Goal: Find specific fact: Find specific fact

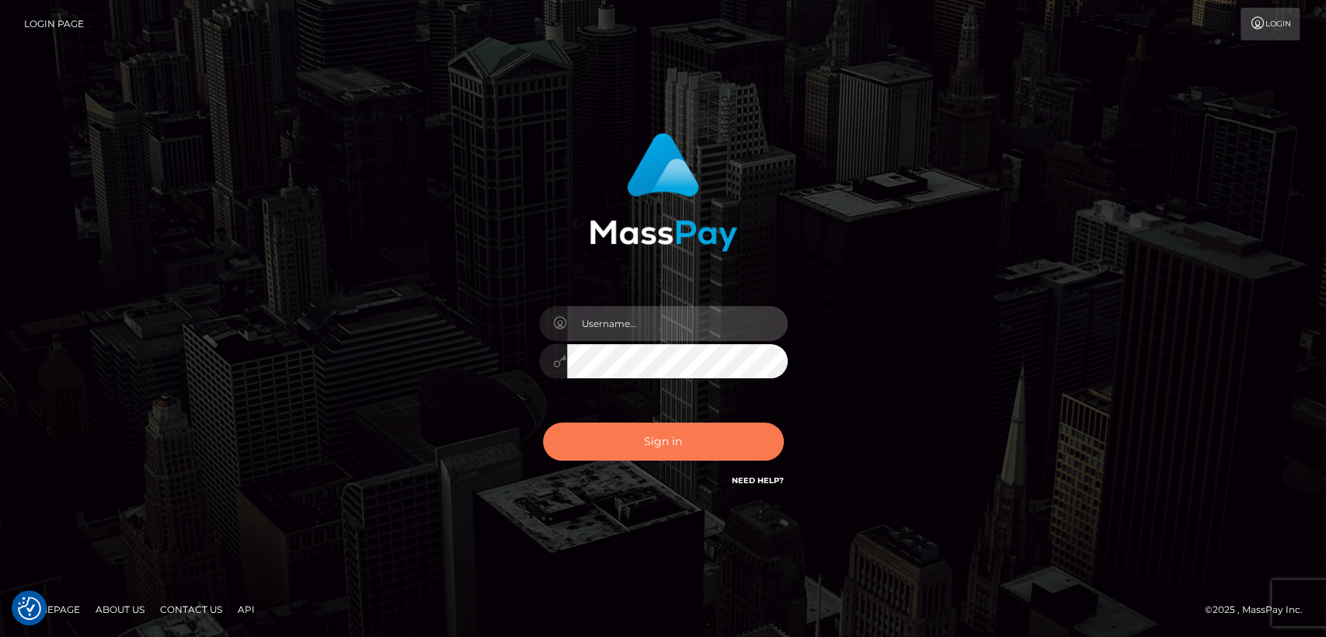
type input "[DOMAIN_NAME]"
click at [658, 443] on button "Sign in" at bounding box center [663, 441] width 241 height 38
type input "[DOMAIN_NAME]"
click at [662, 450] on button "Sign in" at bounding box center [663, 441] width 241 height 38
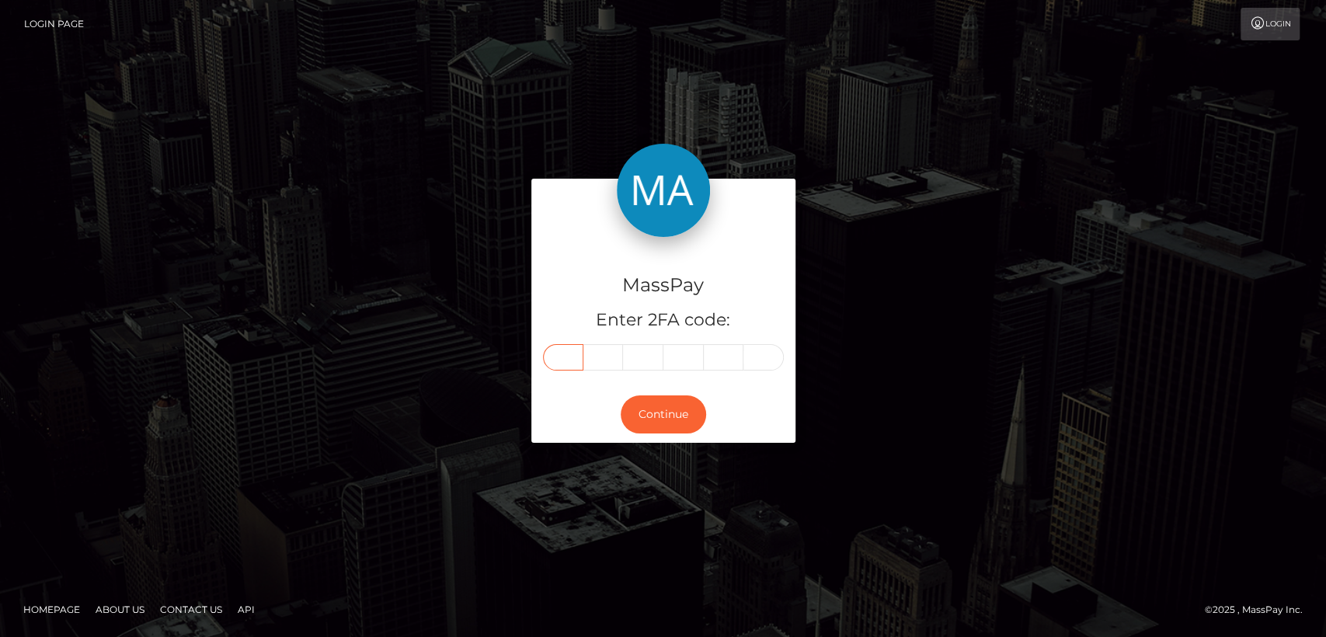
paste input "1"
type input "1"
type input "5"
type input "7"
type input "5"
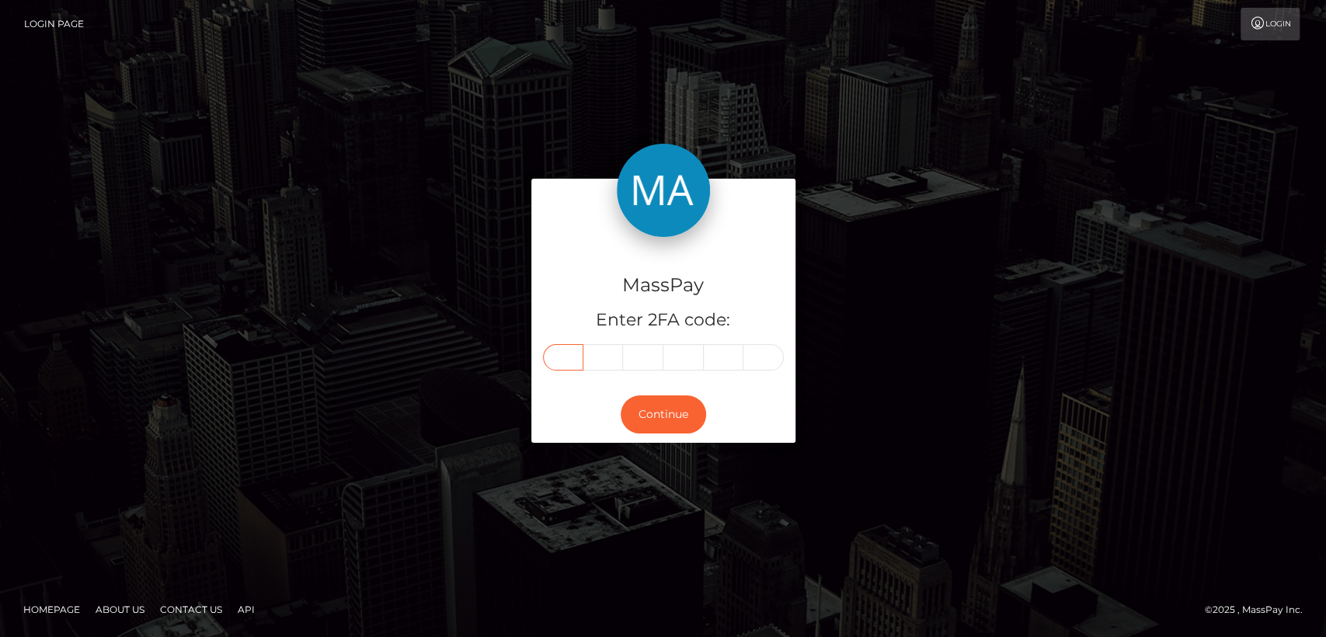
type input "8"
type input "3"
click at [665, 404] on button "Continue" at bounding box center [662, 414] width 85 height 38
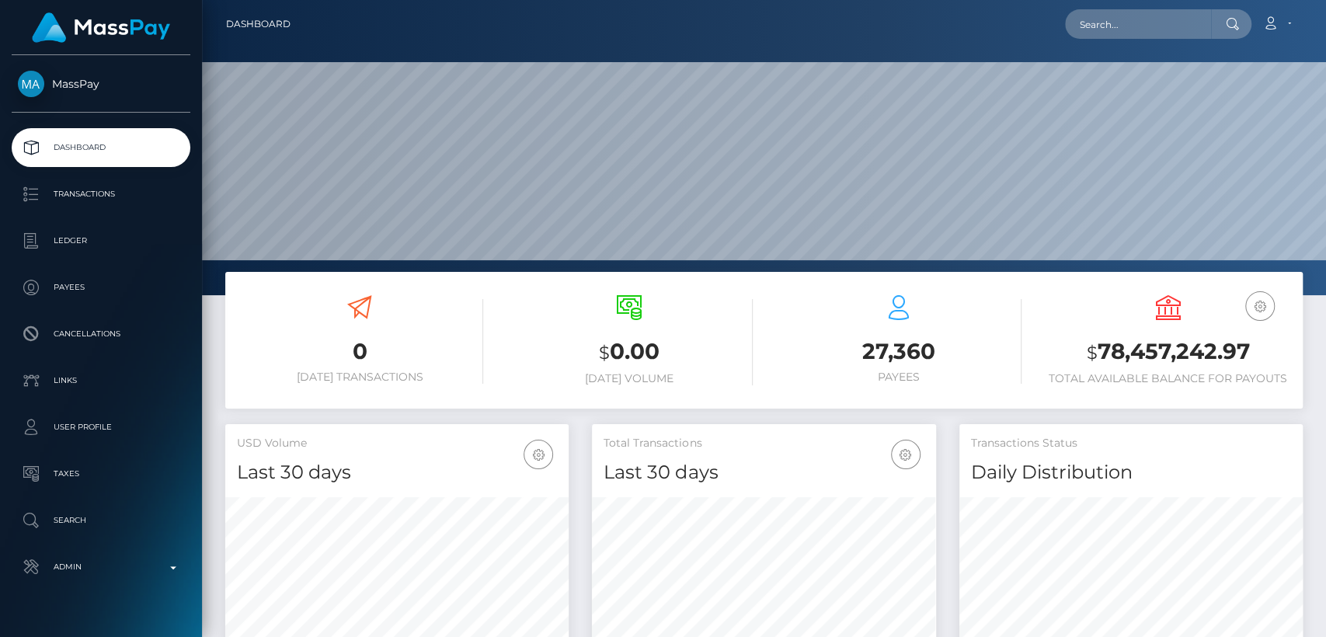
scroll to position [274, 343]
click at [1176, 20] on input "text" at bounding box center [1138, 24] width 146 height 30
paste input "1320018755"
type input "1320018755"
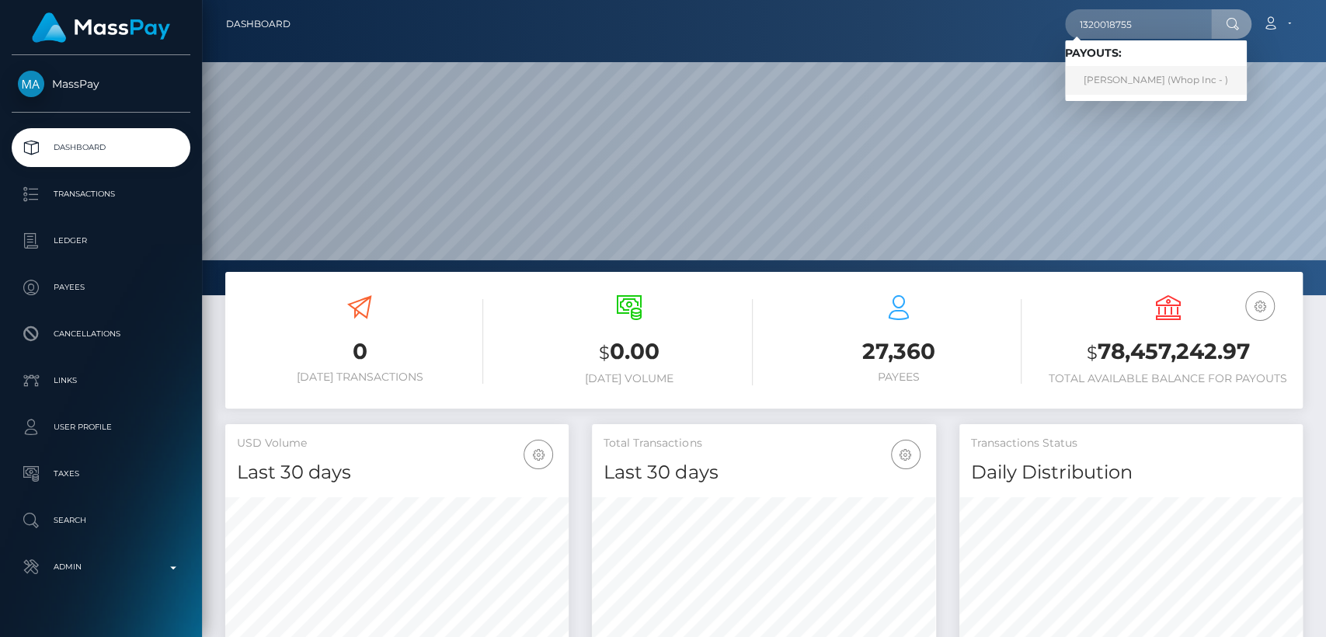
click at [1149, 78] on link "KIAN PAUL RICIOPPO (Whop Inc - )" at bounding box center [1156, 80] width 182 height 29
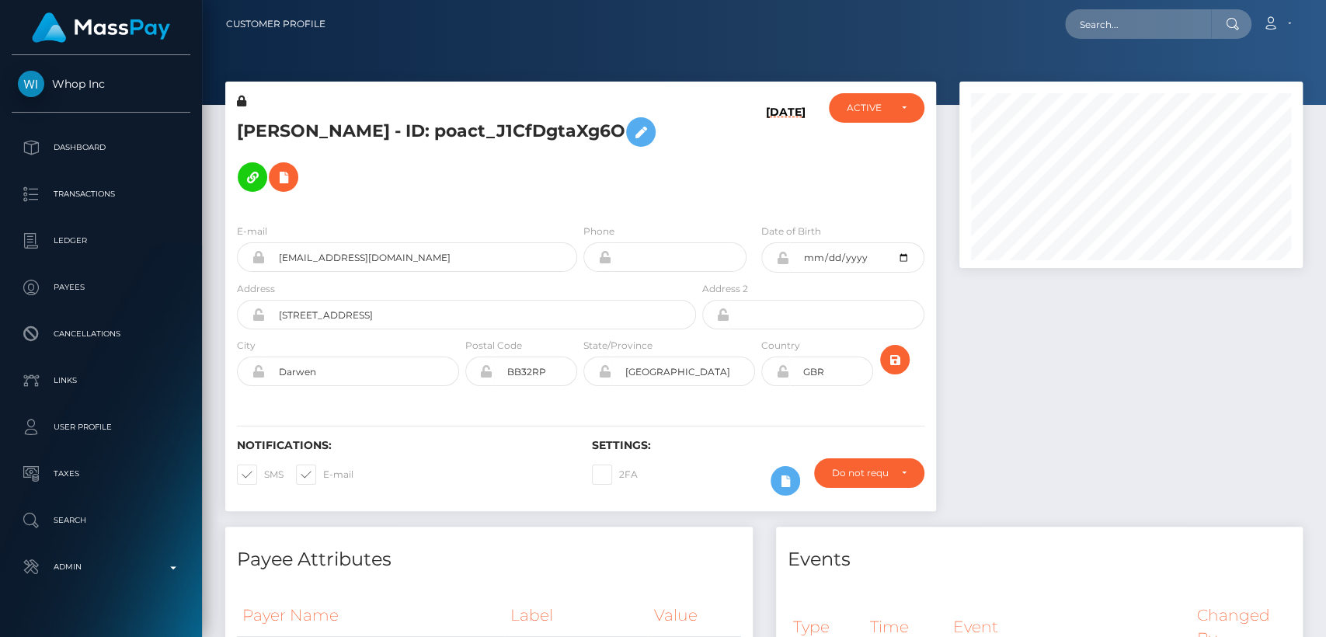
scroll to position [186, 343]
click at [381, 242] on input "thekianchopper@gmail.com" at bounding box center [421, 257] width 312 height 30
click at [383, 242] on input "thekianchopper@gmail.com" at bounding box center [421, 257] width 312 height 30
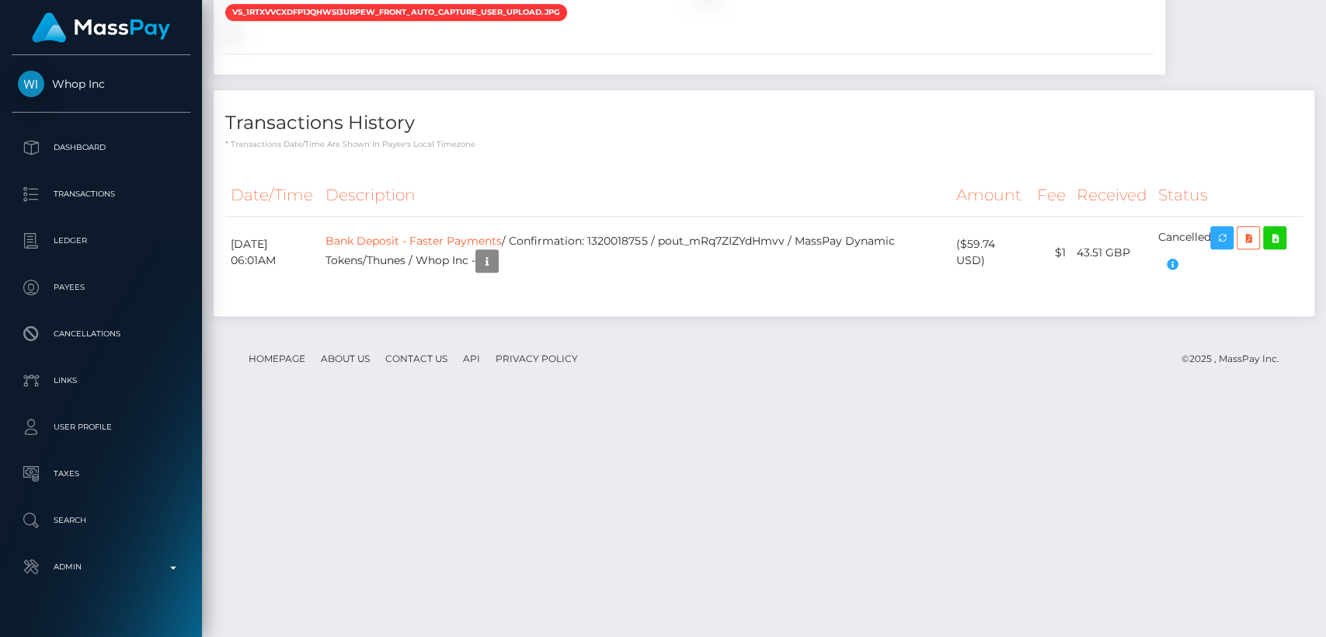
scroll to position [1359, 0]
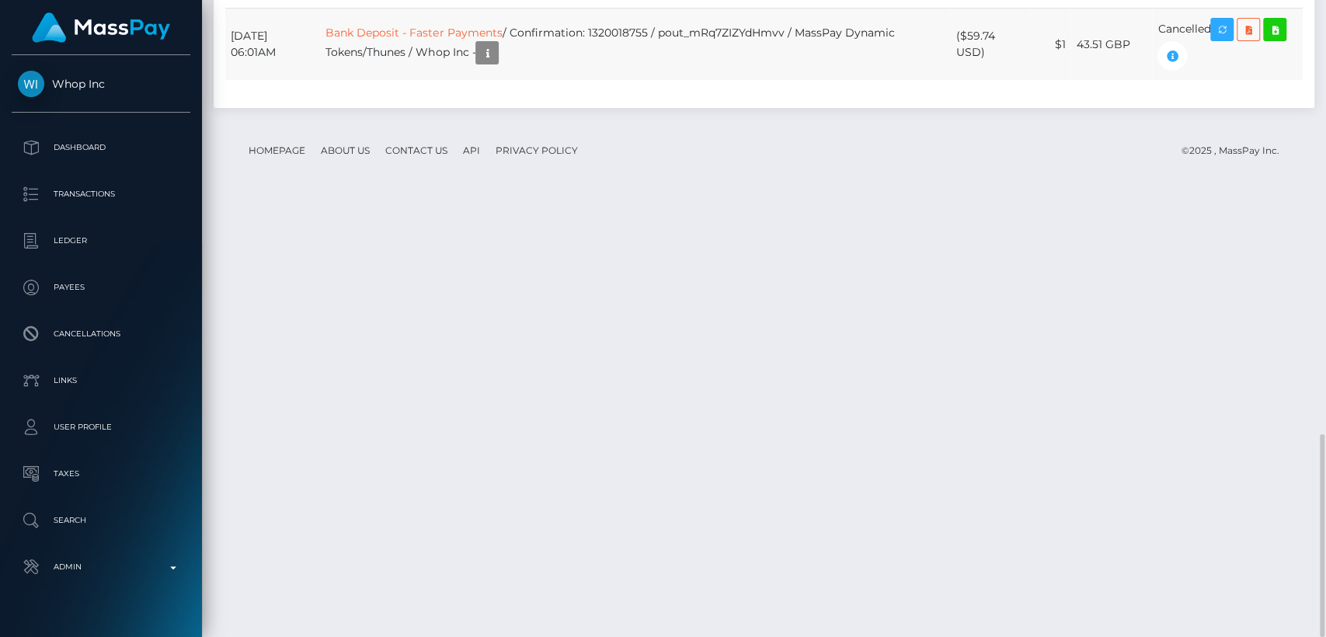
drag, startPoint x: 1006, startPoint y: 492, endPoint x: 962, endPoint y: 465, distance: 51.9
click at [962, 81] on td "($59.74 USD)" at bounding box center [991, 45] width 81 height 72
click at [1009, 81] on td "($59.74 USD)" at bounding box center [991, 45] width 81 height 72
drag, startPoint x: 985, startPoint y: 489, endPoint x: 969, endPoint y: 472, distance: 23.1
click at [969, 81] on td "($59.74 USD)" at bounding box center [991, 45] width 81 height 72
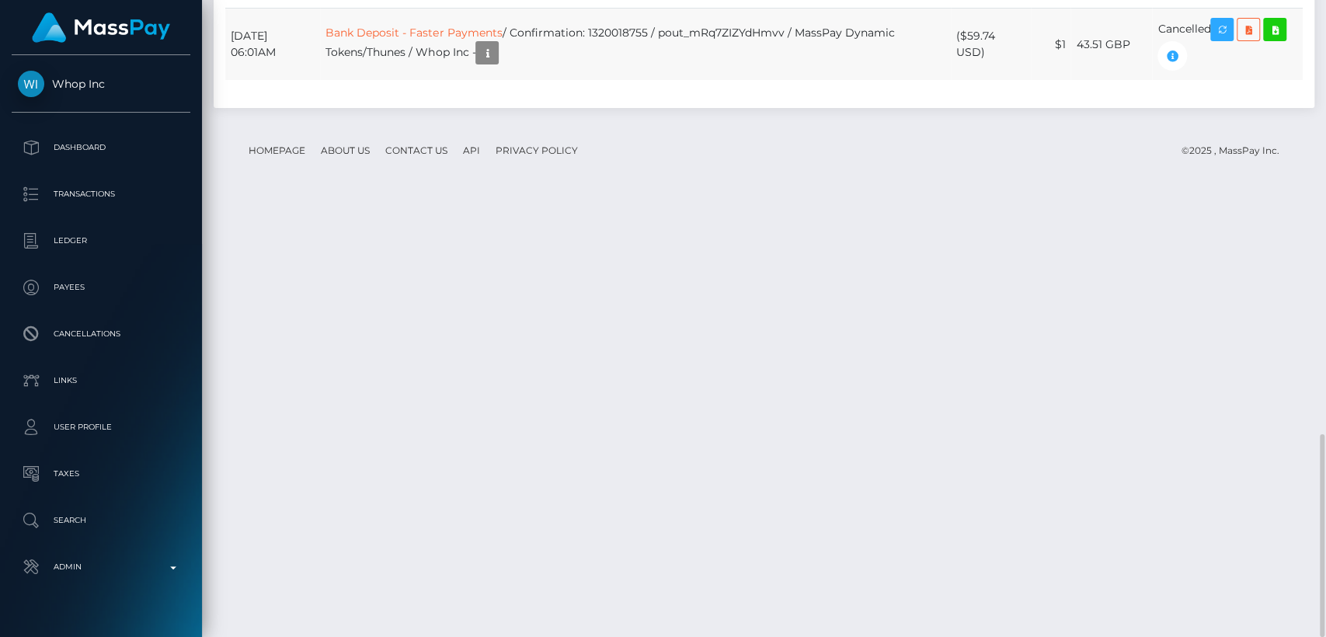
click at [968, 81] on td "($59.74 USD)" at bounding box center [991, 45] width 81 height 72
click at [965, 81] on td "($59.74 USD)" at bounding box center [991, 45] width 81 height 72
drag, startPoint x: 964, startPoint y: 469, endPoint x: 975, endPoint y: 479, distance: 14.8
click at [975, 81] on td "($59.74 USD)" at bounding box center [991, 45] width 81 height 72
drag, startPoint x: 980, startPoint y: 480, endPoint x: 973, endPoint y: 468, distance: 13.6
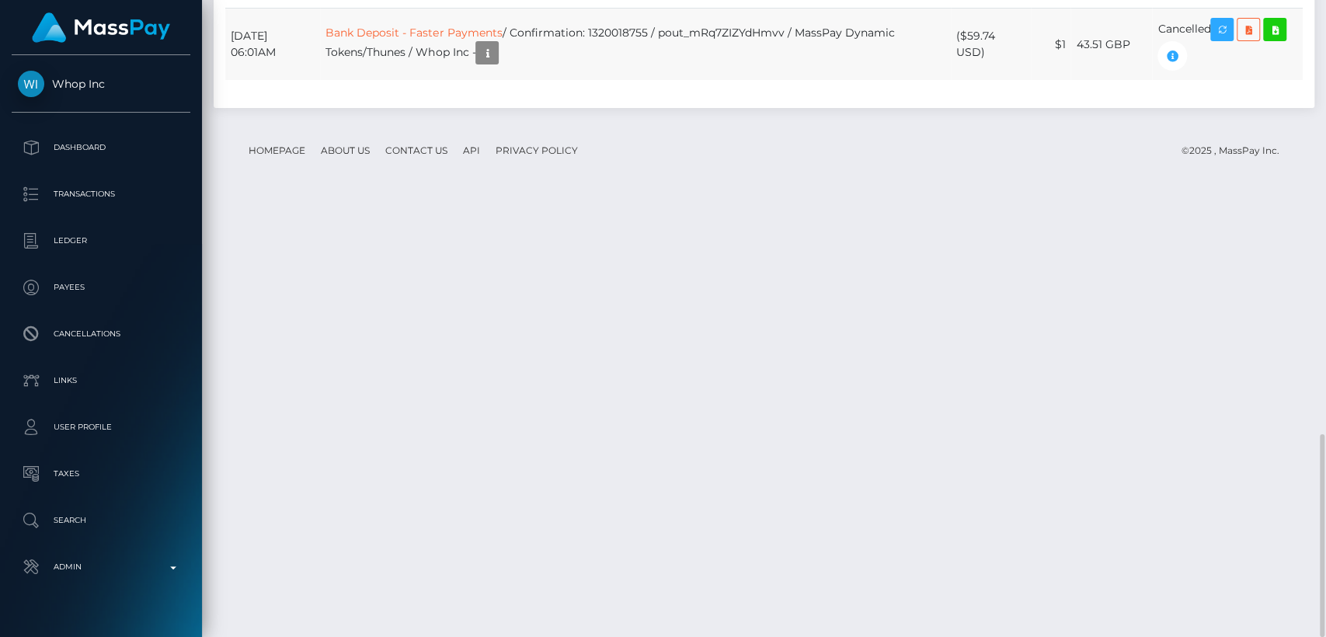
click at [973, 81] on td "($59.74 USD)" at bounding box center [991, 45] width 81 height 72
drag, startPoint x: 984, startPoint y: 485, endPoint x: 965, endPoint y: 468, distance: 25.9
click at [965, 81] on td "($59.74 USD)" at bounding box center [991, 45] width 81 height 72
copy td "$59.74 USD"
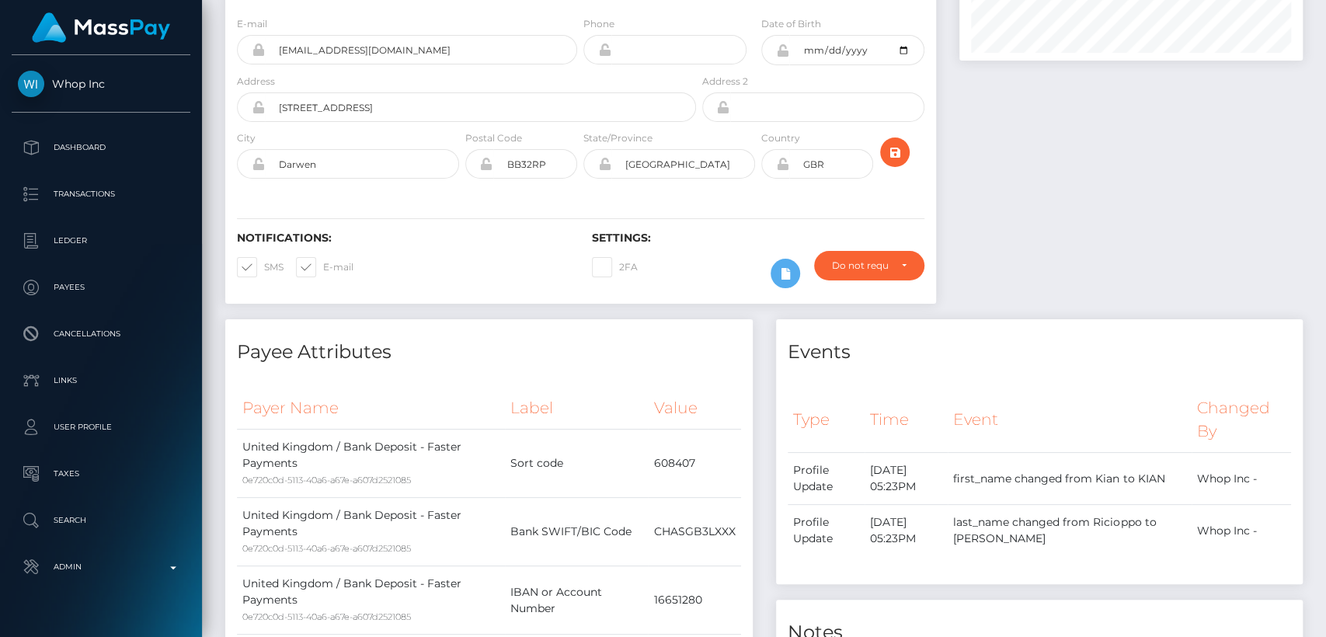
scroll to position [0, 0]
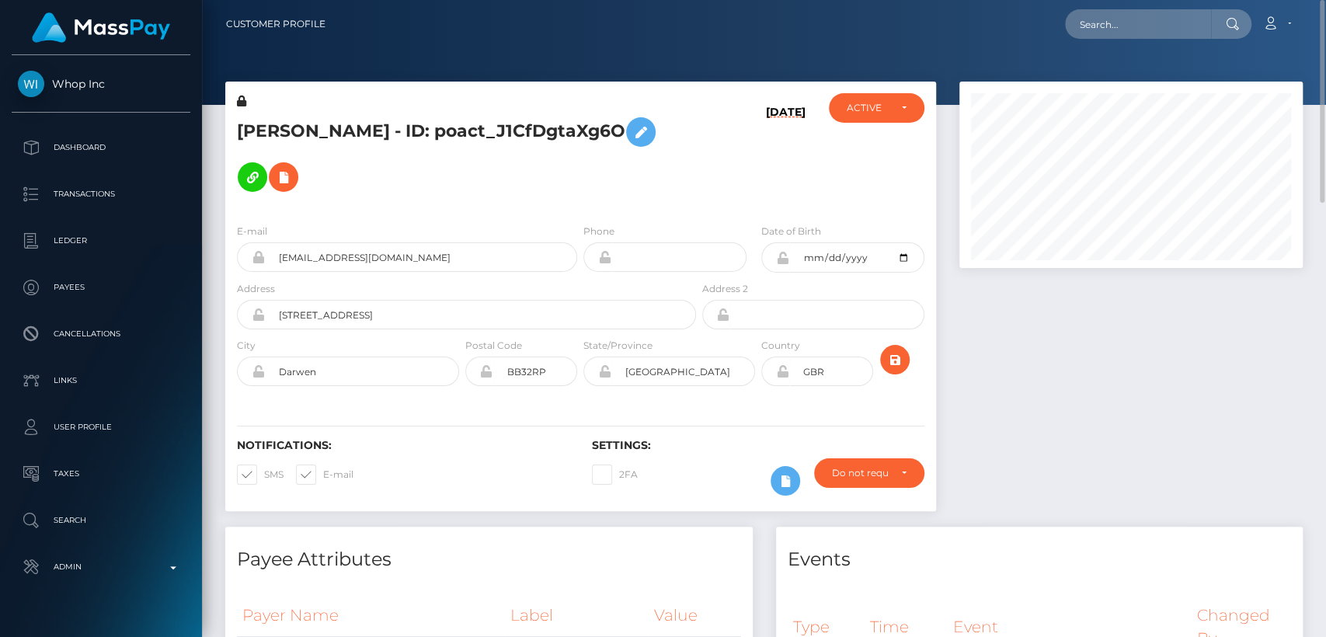
click at [270, 120] on h5 "KIAN PAUL RICIOPPO - ID: poact_J1CfDgtaXg6O" at bounding box center [462, 154] width 450 height 90
copy h5 "KIAN"
click at [426, 527] on div "Payee Attributes" at bounding box center [488, 550] width 527 height 47
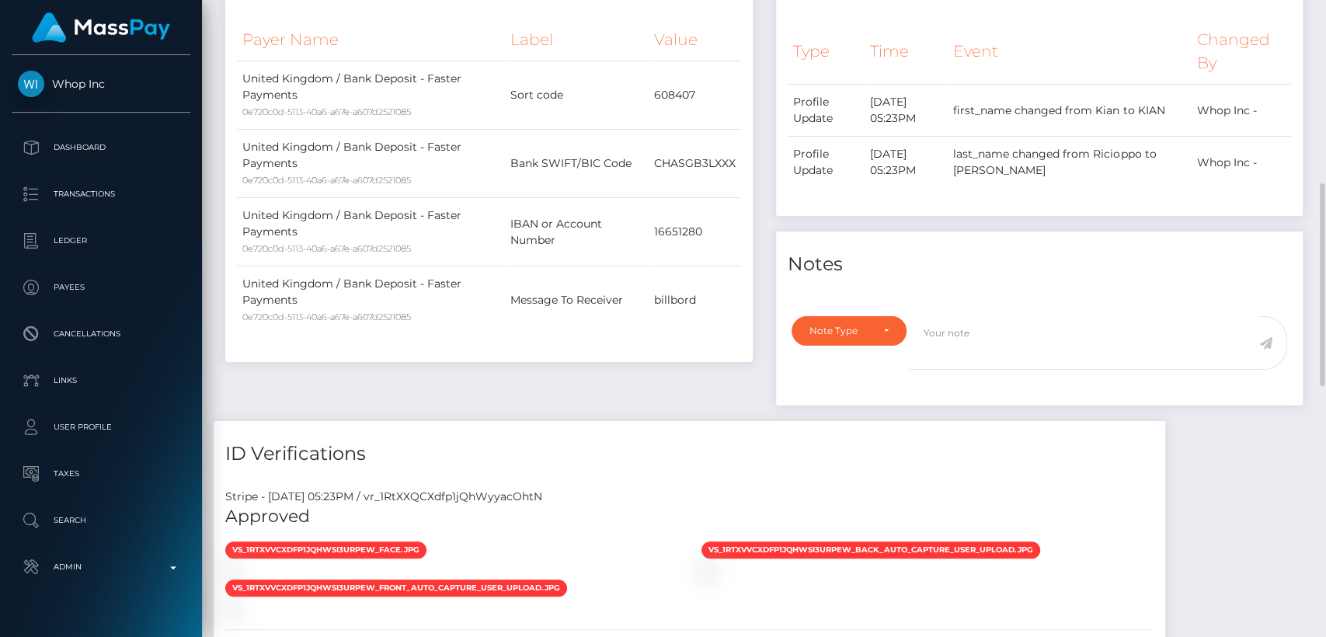
scroll to position [1359, 0]
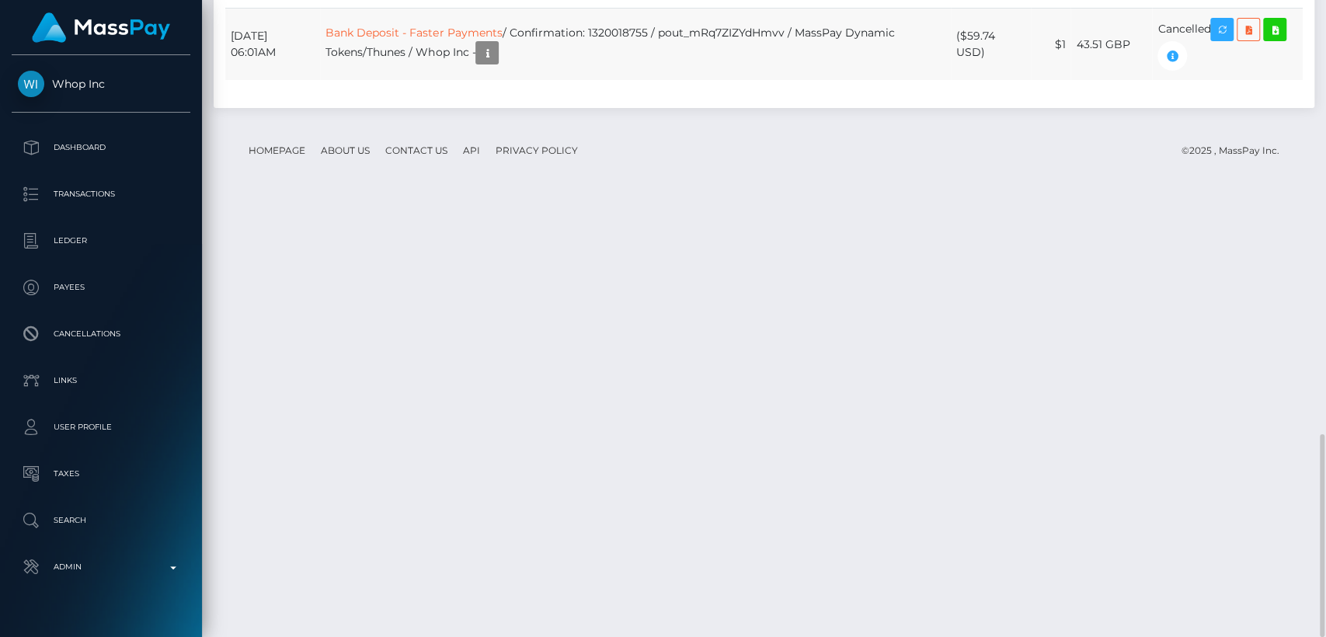
drag, startPoint x: 277, startPoint y: 499, endPoint x: 228, endPoint y: 476, distance: 53.9
click at [228, 81] on td "[DATE] 06:01AM" at bounding box center [272, 45] width 95 height 72
copy td "[DATE] 06:01AM"
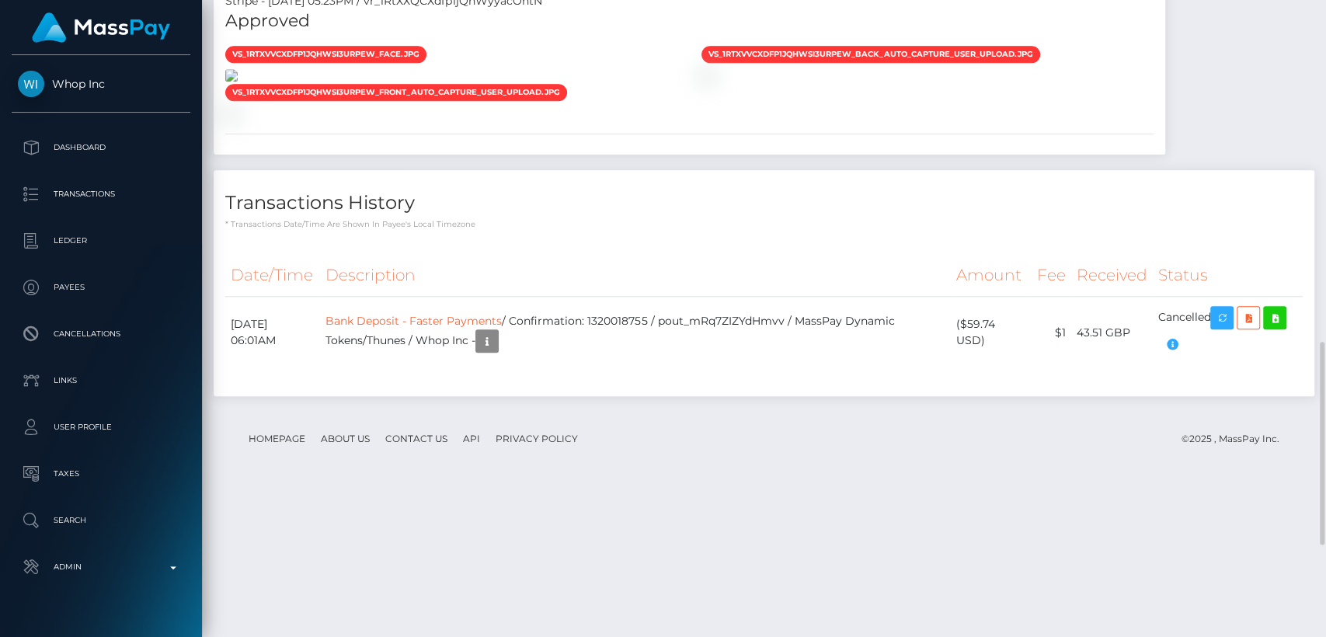
scroll to position [1071, 0]
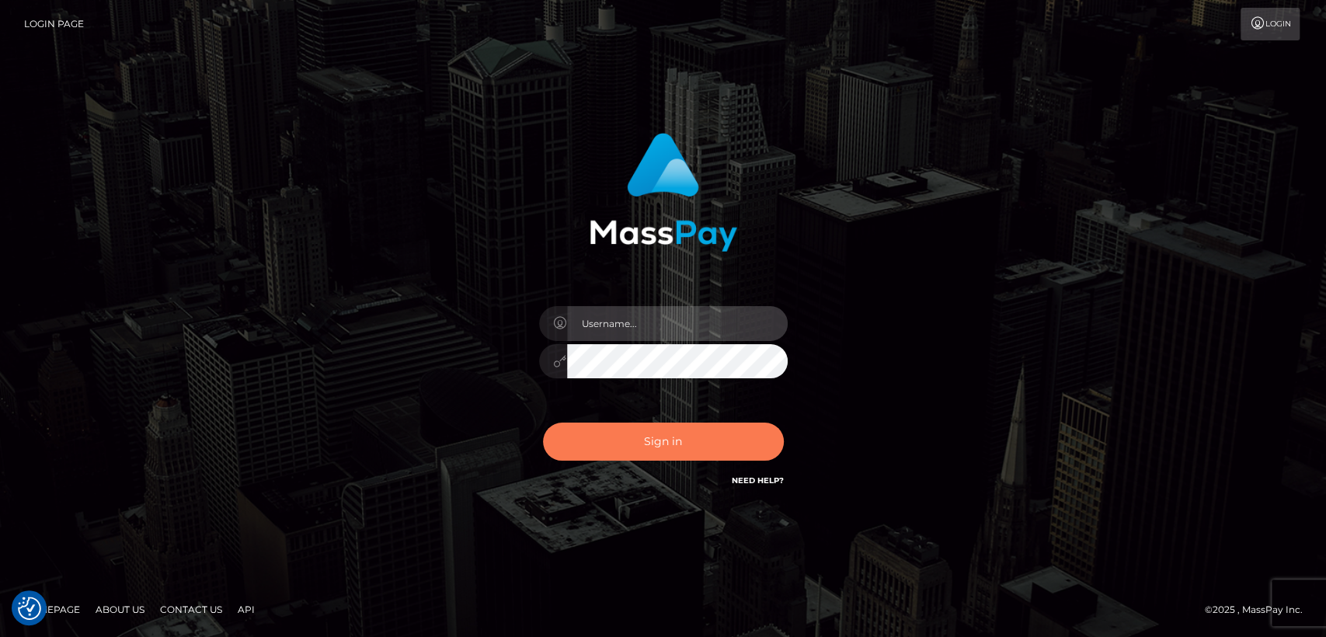
type input "[DOMAIN_NAME]"
click at [736, 424] on button "Sign in" at bounding box center [663, 441] width 241 height 38
click at [734, 437] on button "Sign in" at bounding box center [663, 441] width 241 height 38
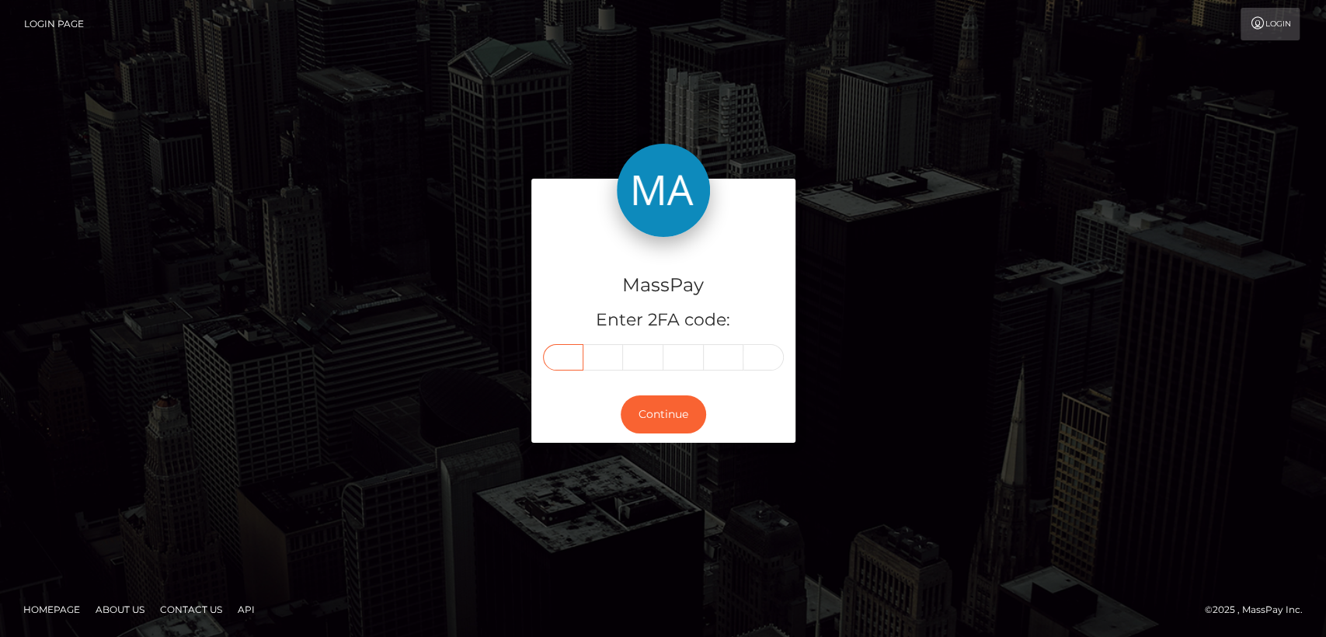
paste input "4"
type input "4"
type input "1"
type input "4"
type input "1"
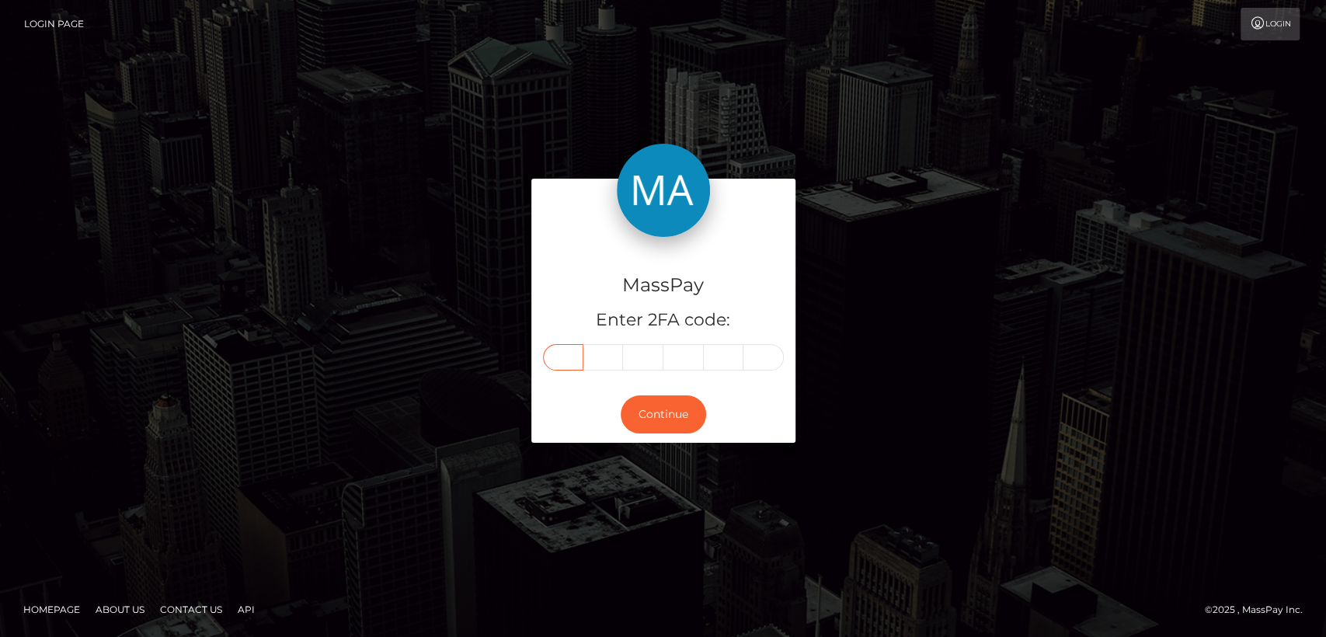
type input "5"
type input "1"
